Goal: Task Accomplishment & Management: Complete application form

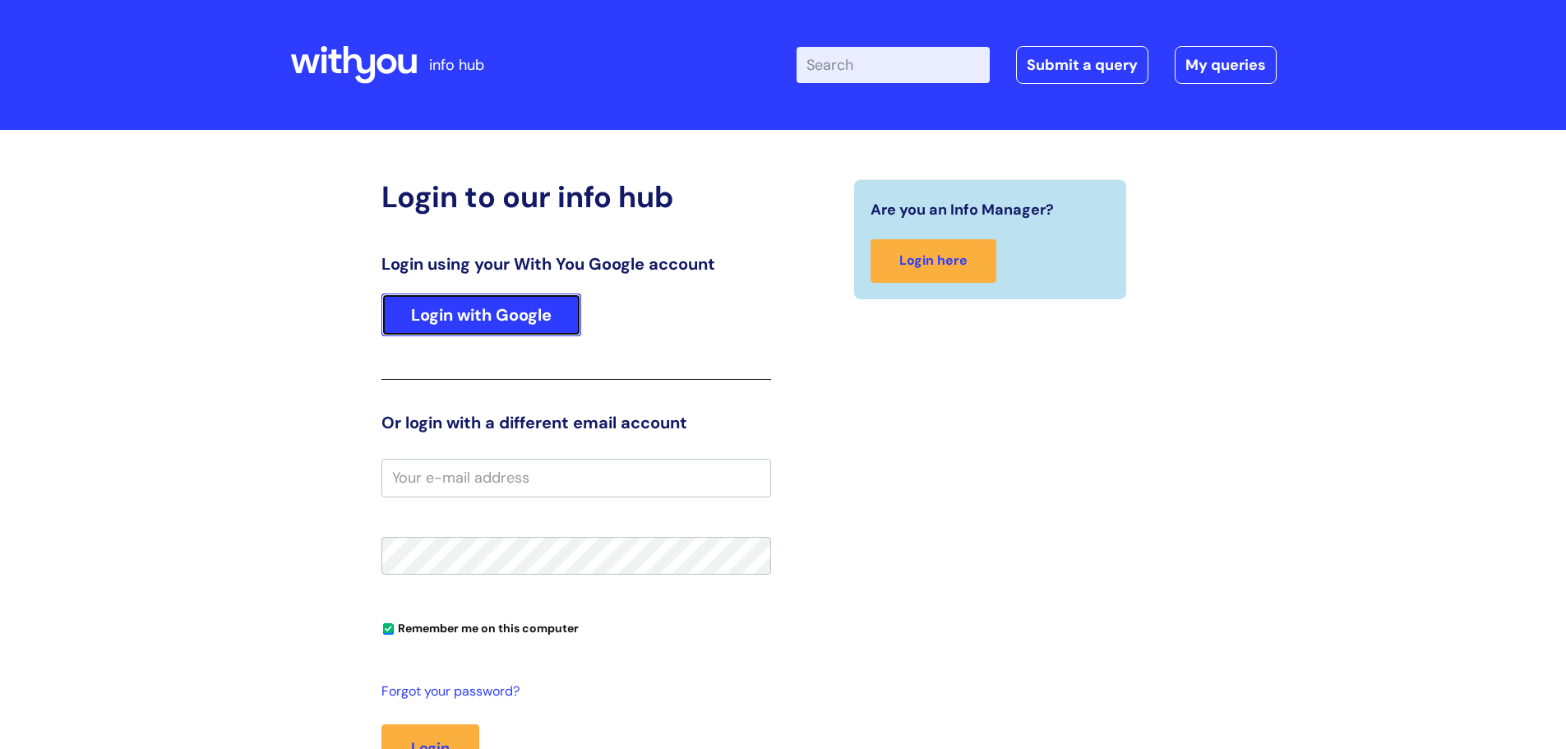
click at [527, 312] on link "Login with Google" at bounding box center [481, 314] width 200 height 43
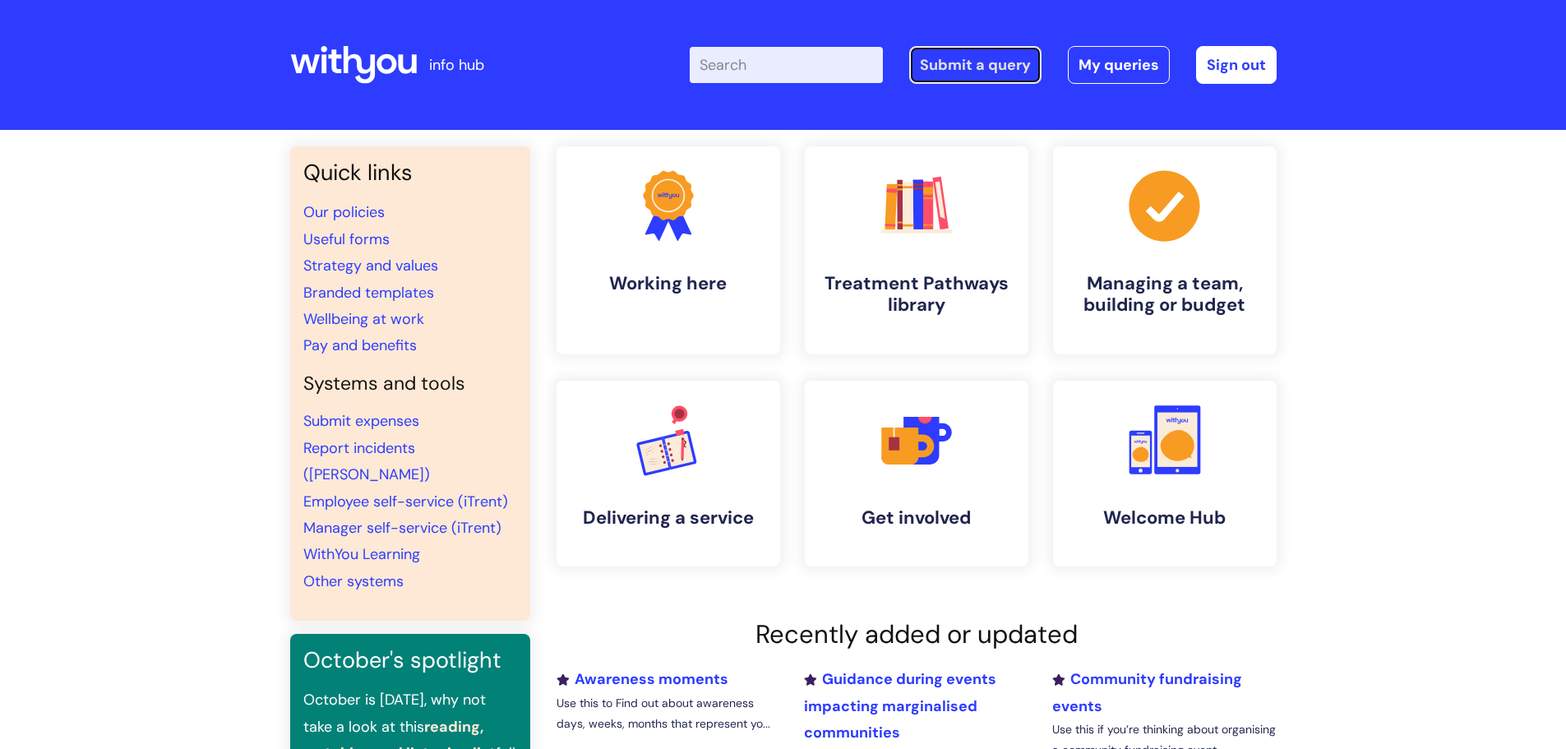
click at [962, 68] on link "Submit a query" at bounding box center [975, 65] width 132 height 38
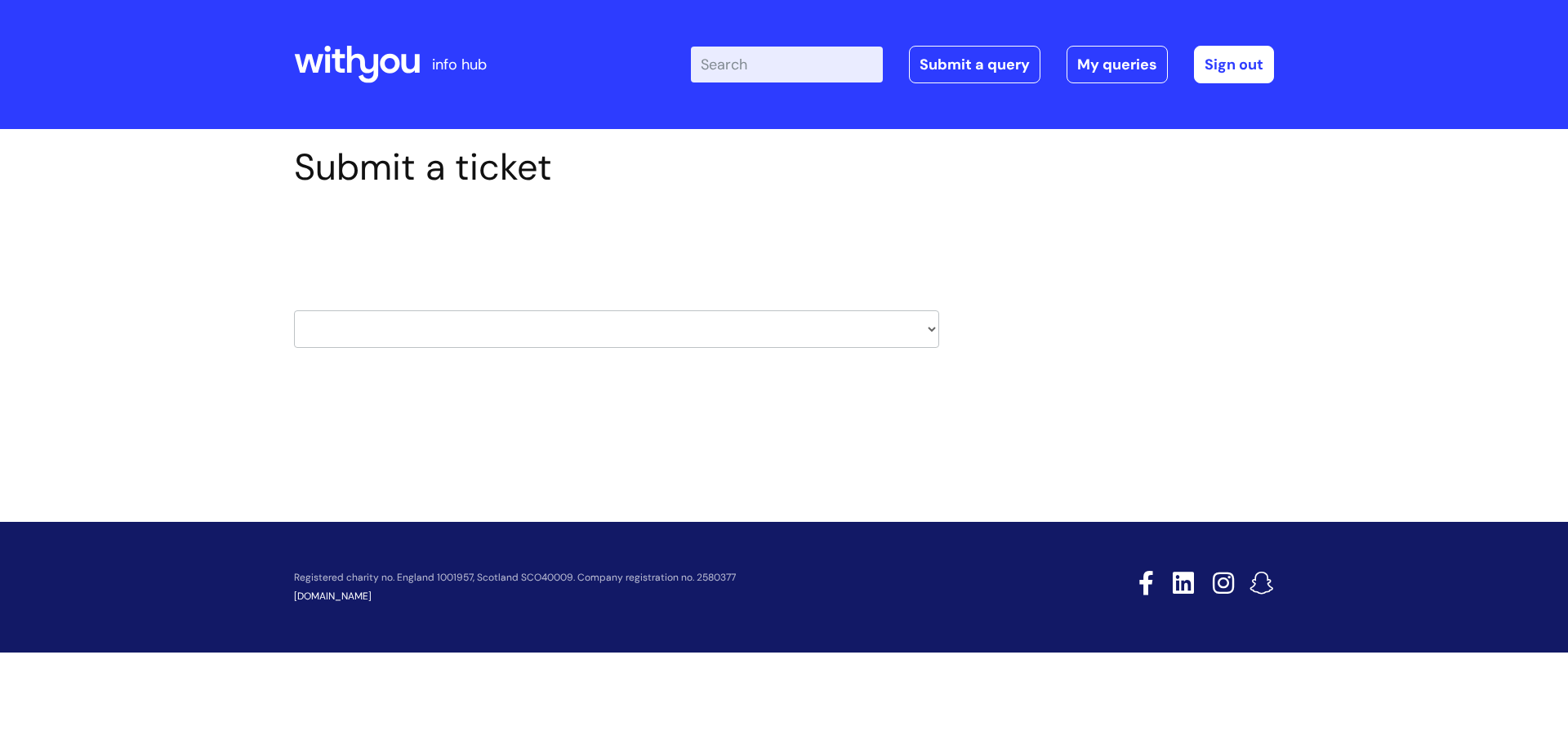
click at [596, 345] on select "HR / People IT and Support Clinical Drug Alerts Finance Accounts Data Support T…" at bounding box center [616, 329] width 645 height 38
select select "it_and_support"
click at [294, 310] on select "HR / People IT and Support Clinical Drug Alerts Finance Accounts Data Support T…" at bounding box center [616, 329] width 645 height 38
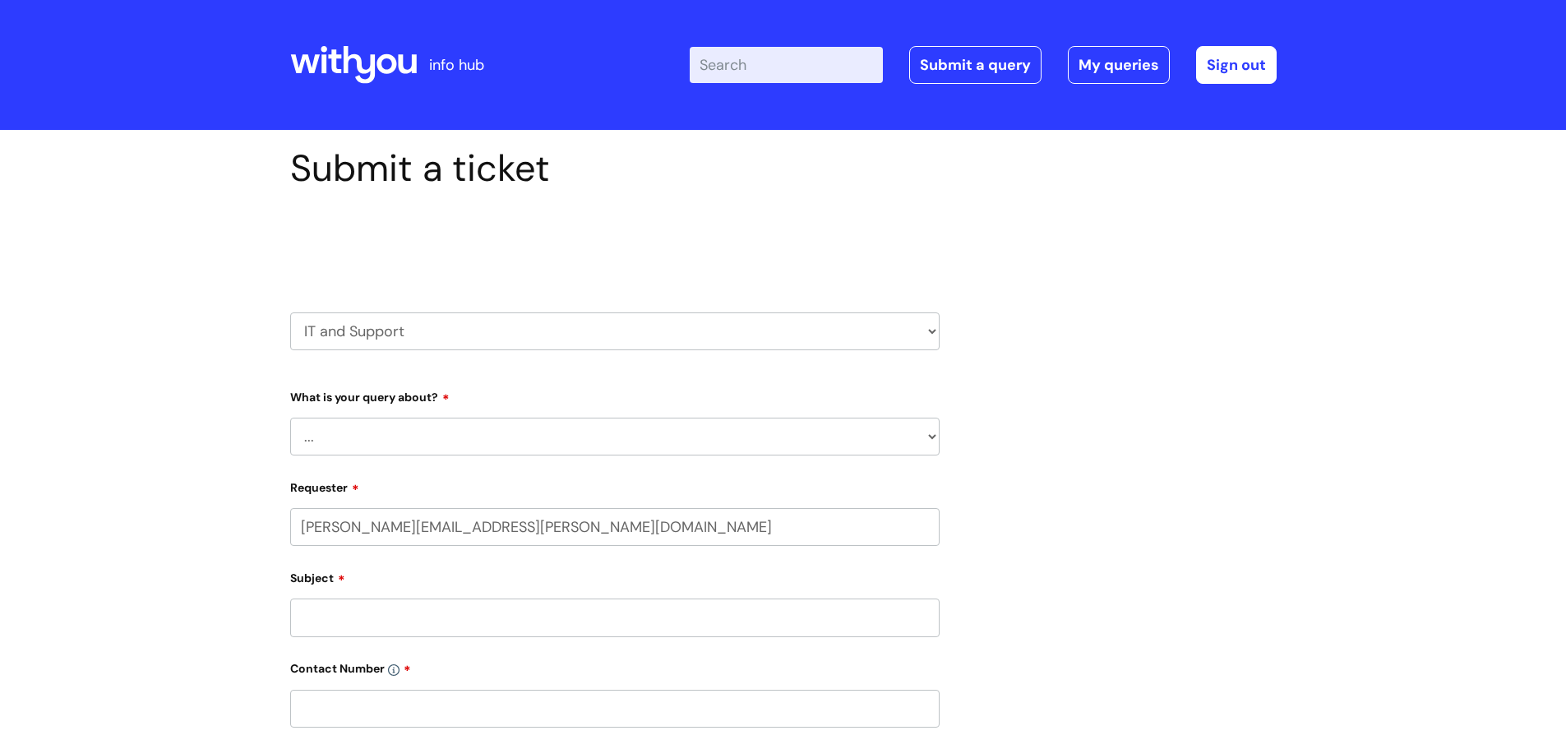
select select "80004286533"
click at [438, 437] on select "... Mobile Phone Reset & MFA Accounts, Starters and Leavers IT Hardware issue I…" at bounding box center [614, 437] width 649 height 38
select select "System/software"
click at [290, 418] on select "... Mobile Phone Reset & MFA Accounts, Starters and Leavers IT Hardware issue I…" at bounding box center [614, 437] width 649 height 38
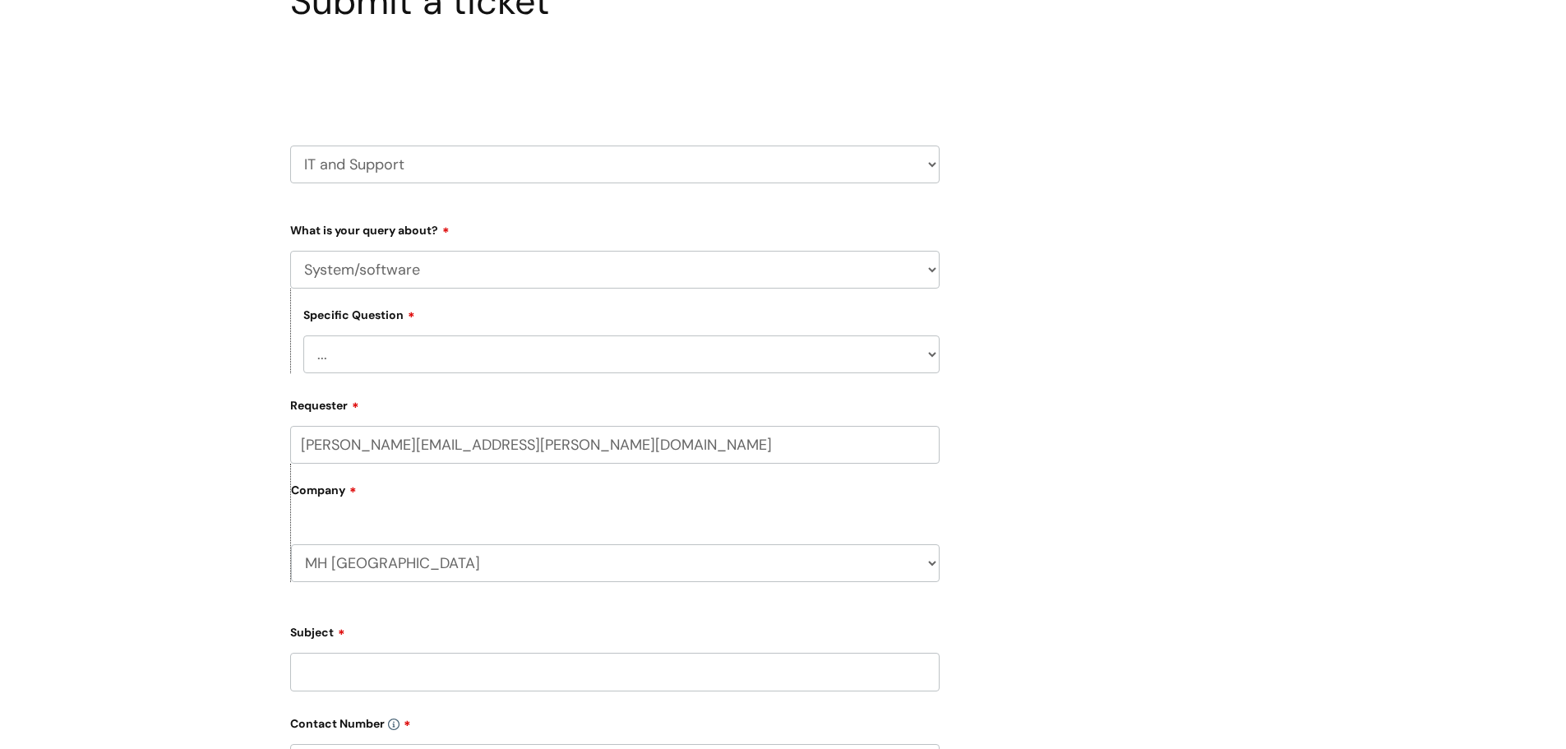
scroll to position [169, 0]
click at [350, 352] on select "... Halo PCMIS Iaptus NHS Email CJSM Email Mitel Another System Google (Workspa…" at bounding box center [621, 352] width 636 height 38
select select "Iaptus"
click at [303, 333] on select "... Halo PCMIS Iaptus NHS Email CJSM Email Mitel Another System Google (Workspa…" at bounding box center [621, 352] width 636 height 38
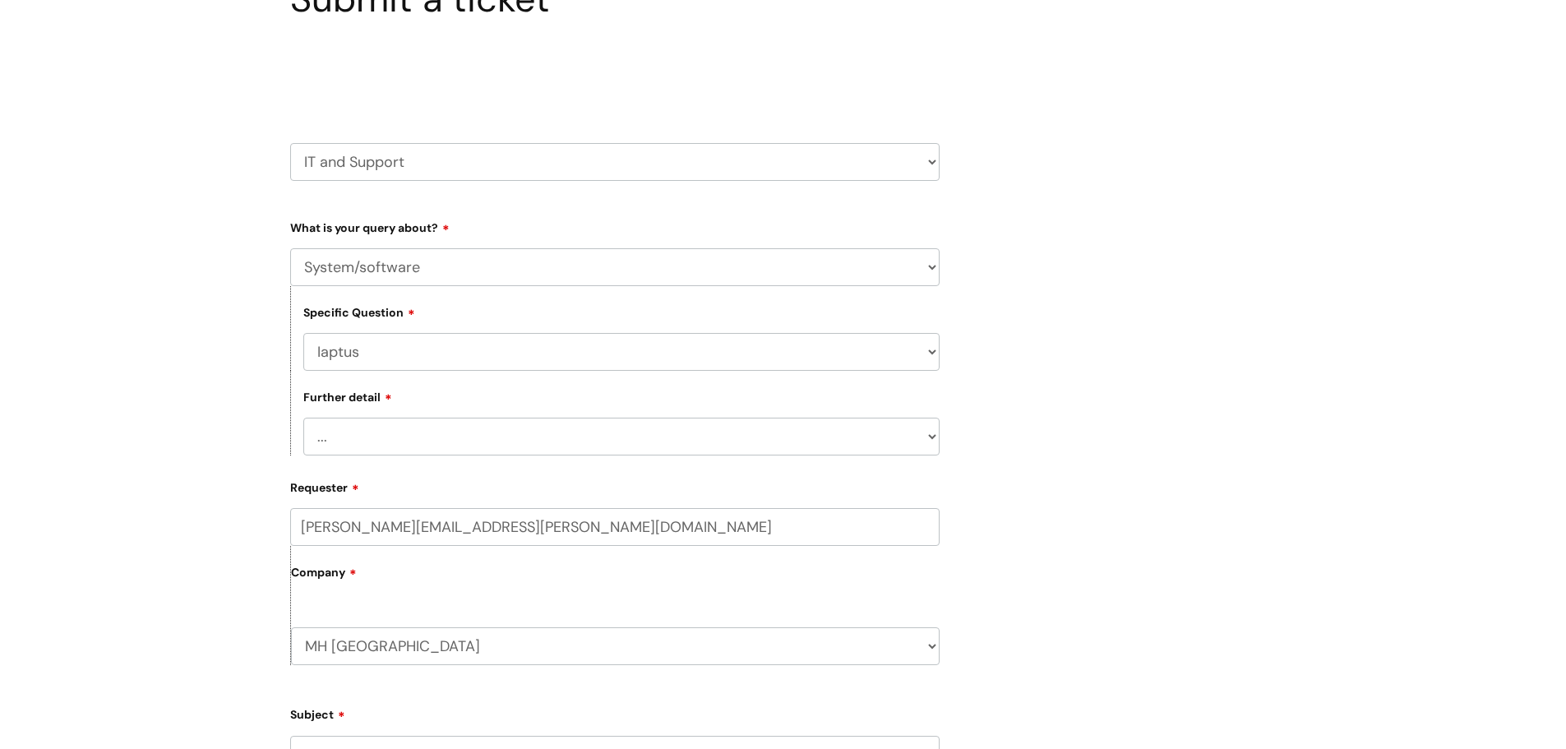
click at [378, 447] on select "... I’ve got an issue or I think I’ve found a fault." at bounding box center [621, 437] width 636 height 38
select select "I’ve got an issue or I think I’ve found a fault."
click at [303, 418] on select "... I’ve got an issue or I think I’ve found a fault." at bounding box center [621, 437] width 636 height 38
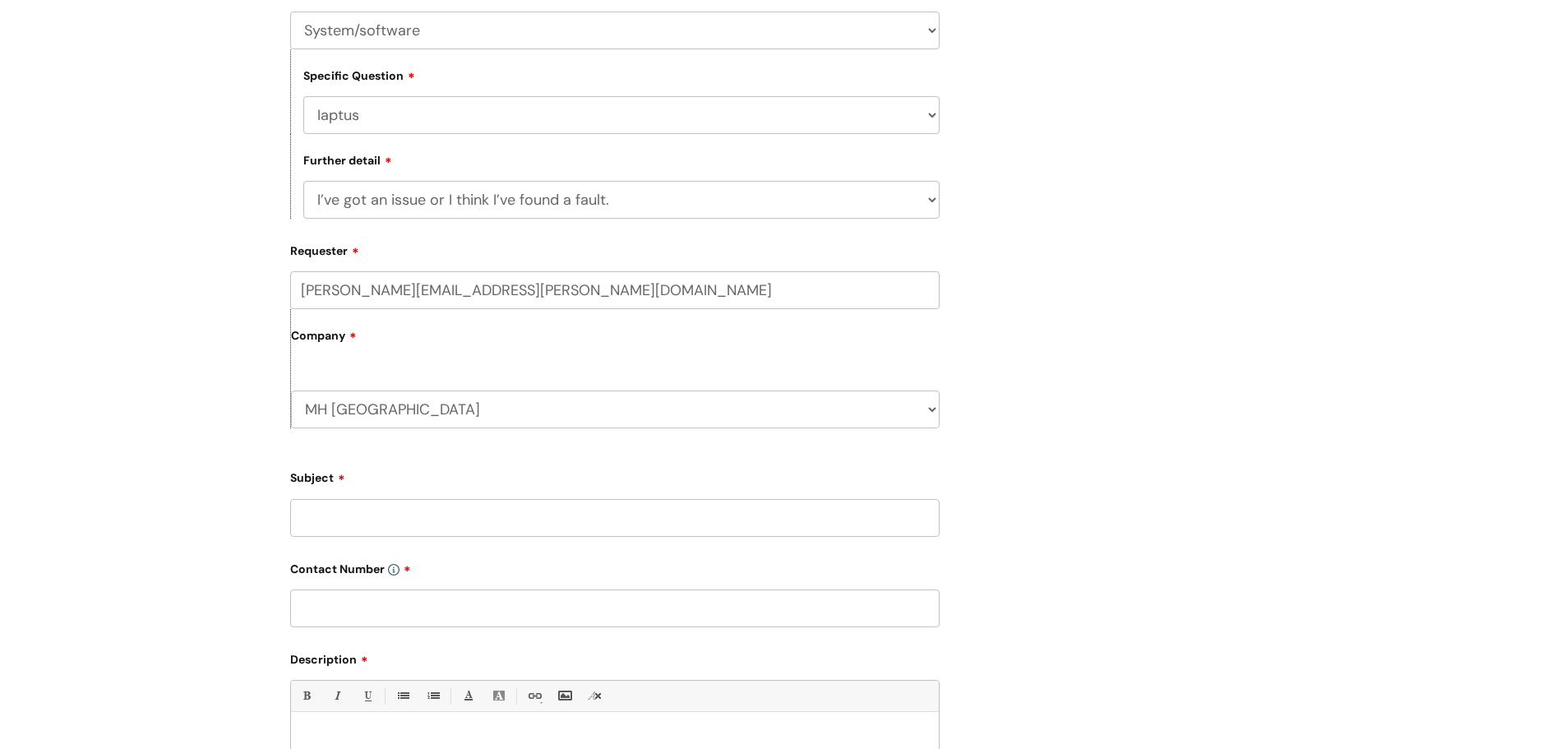
scroll to position [408, 0]
click at [372, 519] on input "Subject" at bounding box center [614, 516] width 649 height 38
type input "Changing a problem descriptor"
click at [327, 596] on input "text" at bounding box center [614, 607] width 649 height 38
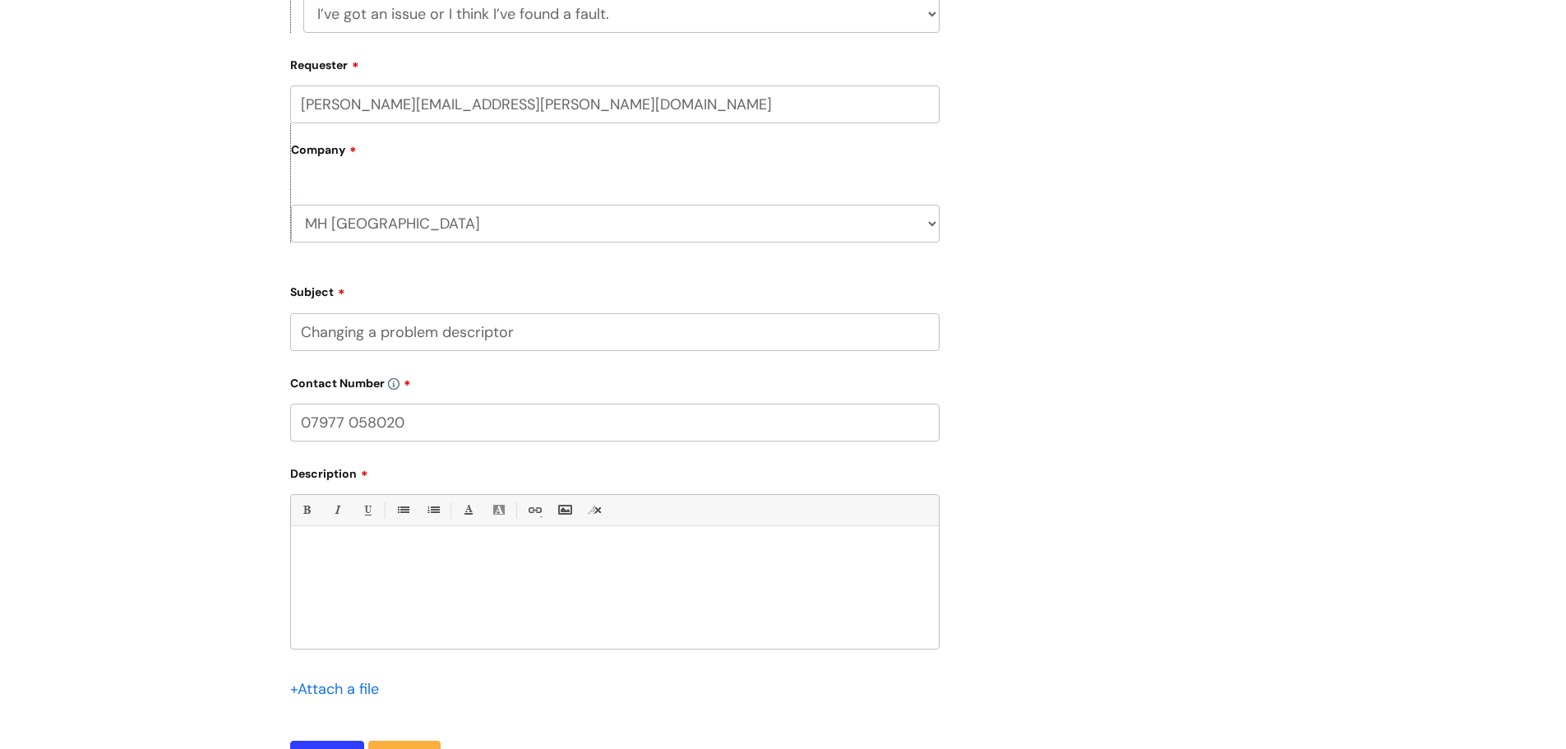
scroll to position [593, 0]
type input "07977 058020"
click at [334, 595] on div at bounding box center [615, 589] width 648 height 113
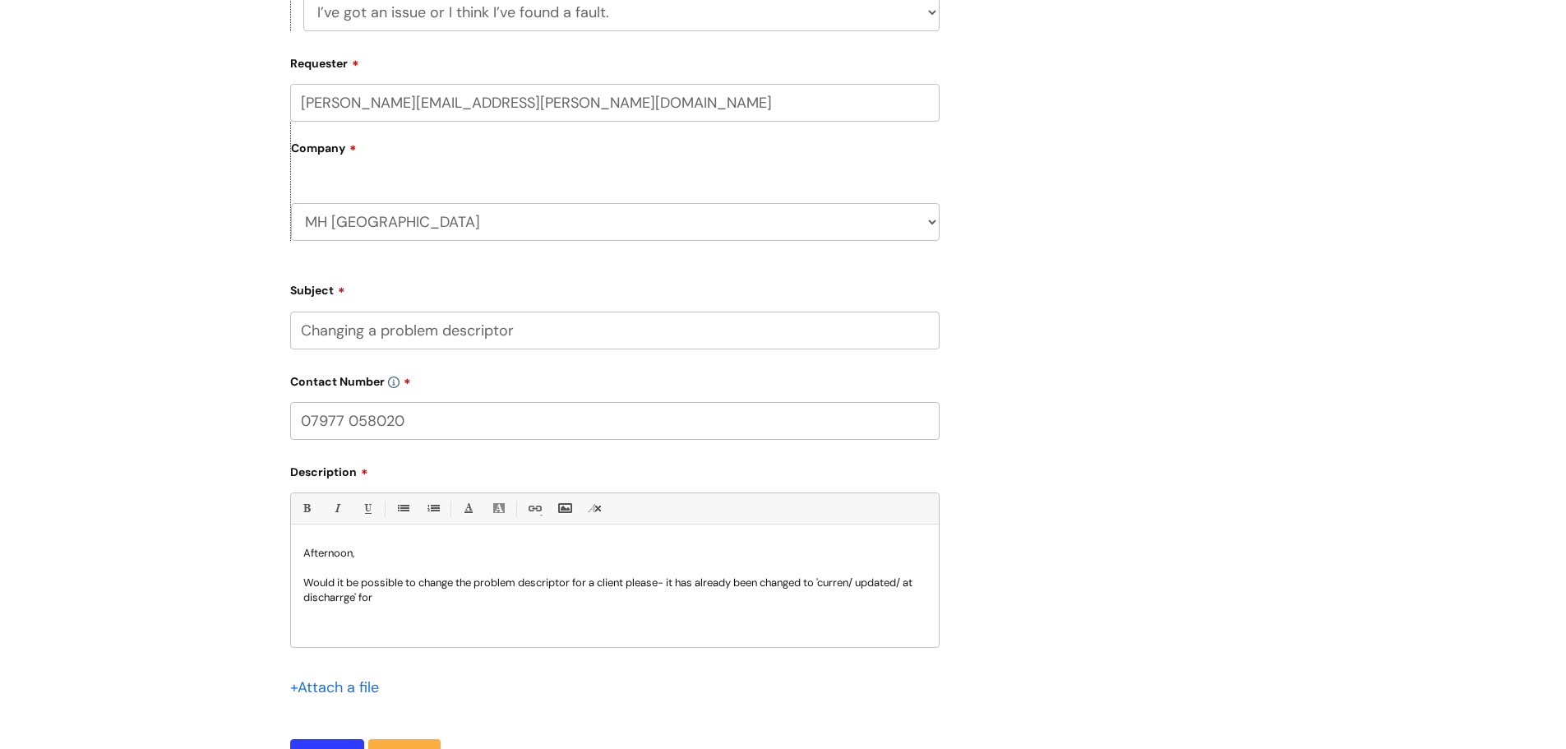
click at [865, 583] on p "Would it be possible to change the problem descriptor for a client please- it h…" at bounding box center [614, 590] width 623 height 30
click at [353, 603] on p "Would it be possible to change the problem descriptor for a client please- it h…" at bounding box center [614, 590] width 623 height 30
click at [395, 601] on p "Would it be possible to change the problem descriptor for a client please- it h…" at bounding box center [614, 590] width 623 height 30
click at [395, 601] on p "Would it be possible to change the problem descriptor for a client please- it h…" at bounding box center [614, 586] width 623 height 30
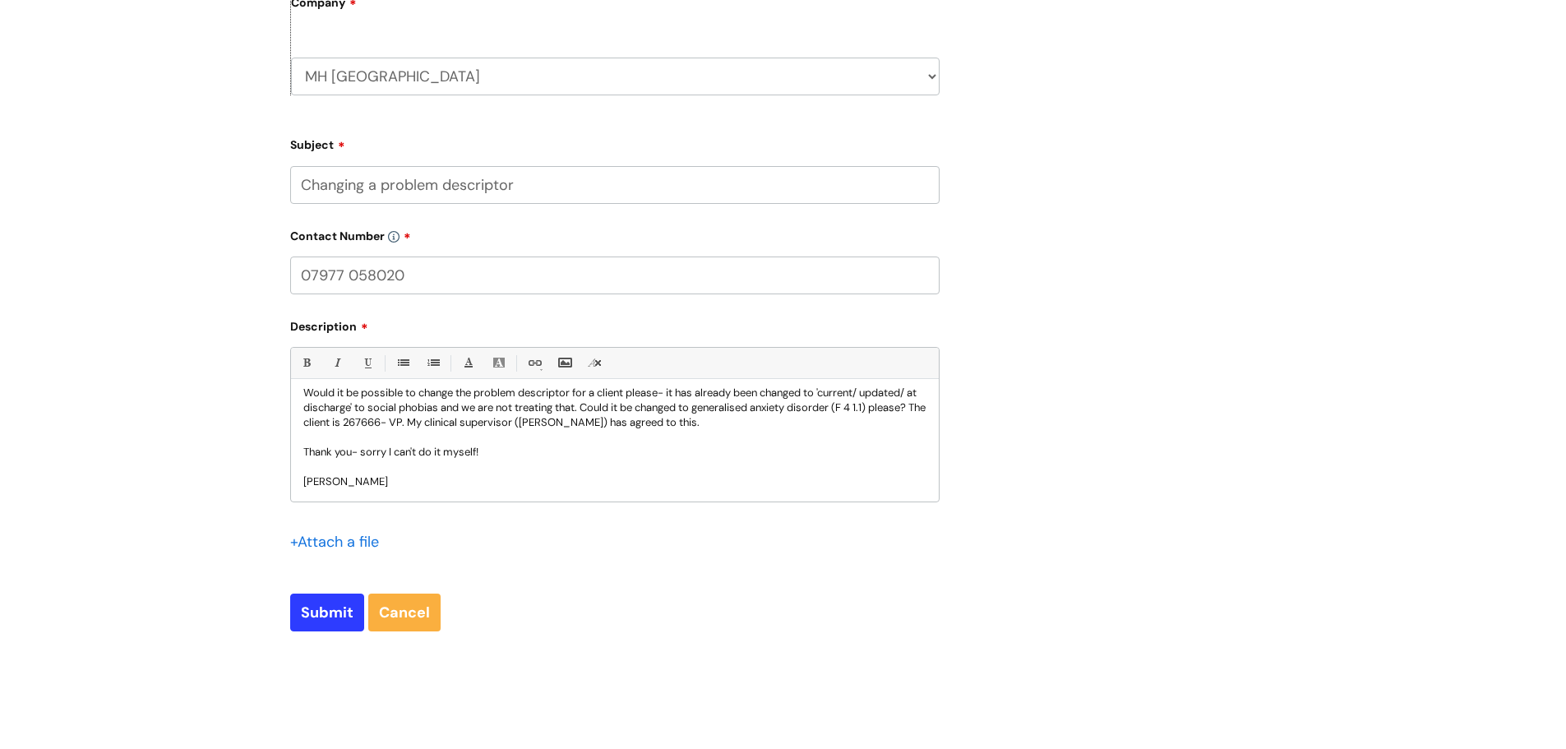
scroll to position [740, 0]
click at [320, 610] on input "Submit" at bounding box center [327, 612] width 74 height 38
type input "Please Wait..."
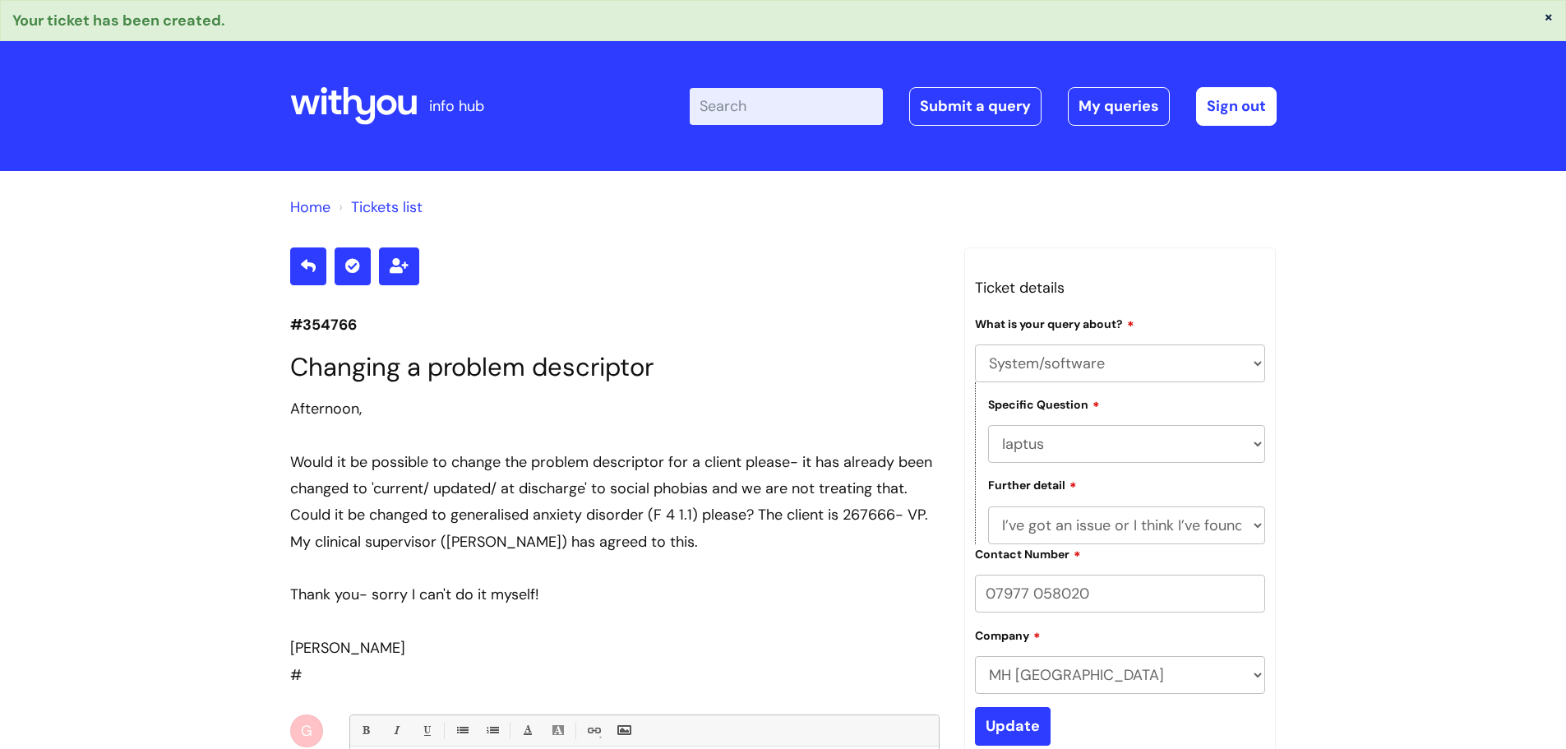
select select "System/software"
select select "Iaptus"
select select "I’ve got an issue or I think I’ve found a fault."
